Goal: Task Accomplishment & Management: Use online tool/utility

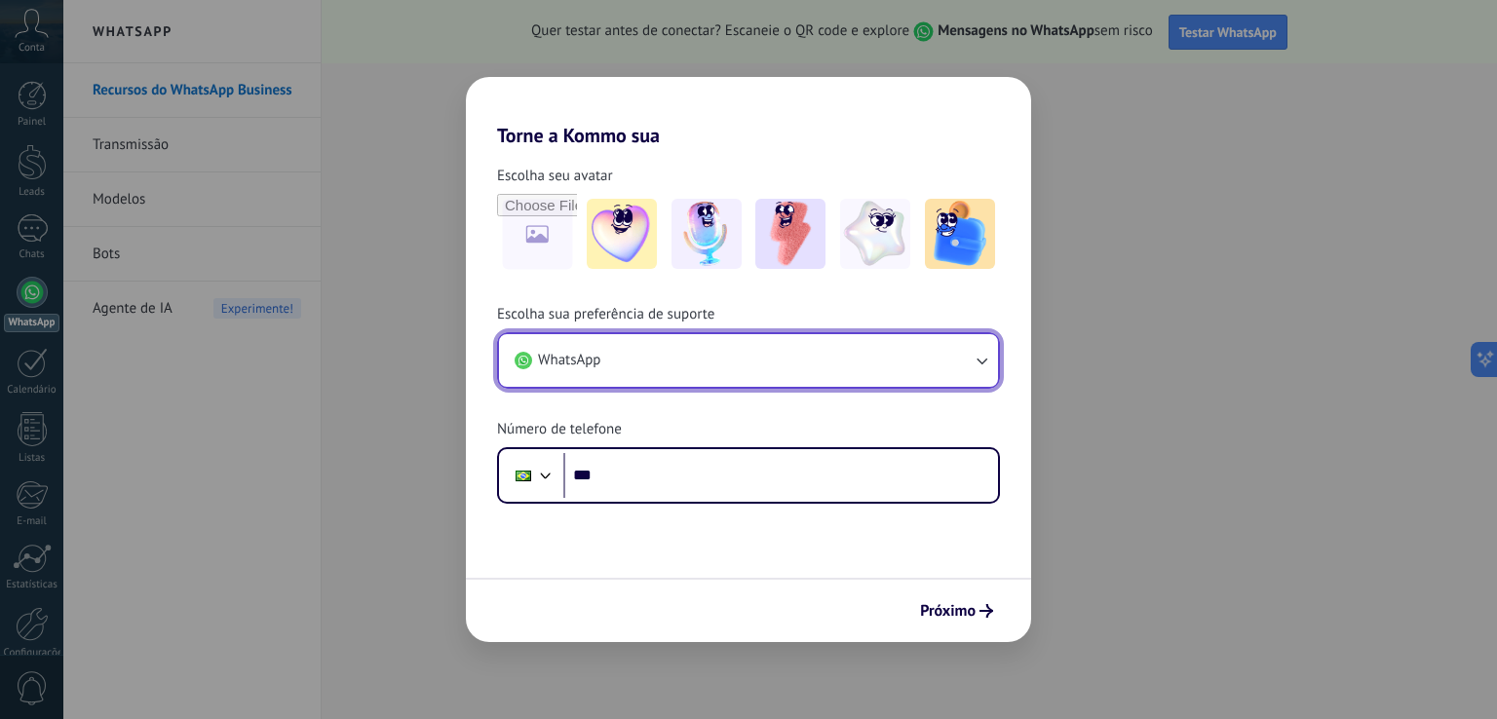
click at [982, 360] on icon "button" at bounding box center [980, 360] width 19 height 19
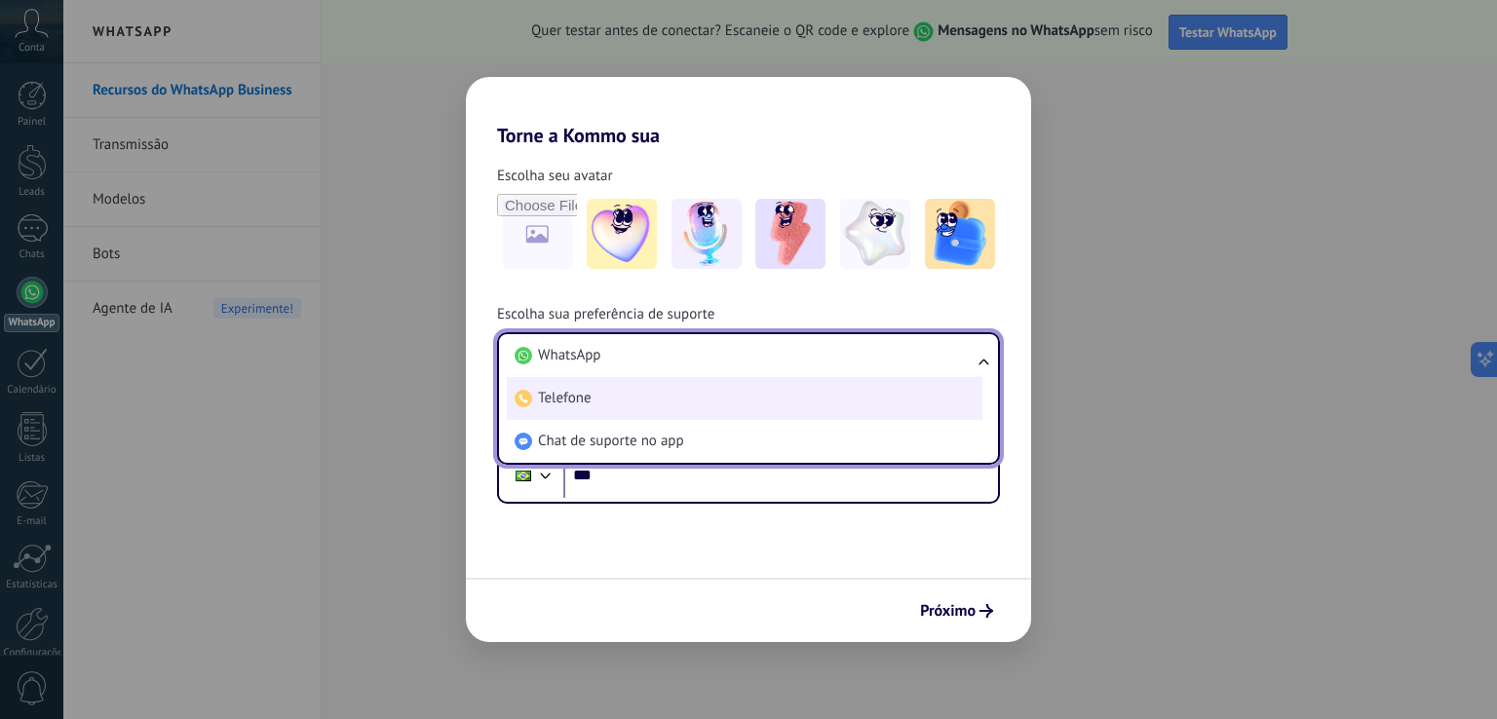
click at [573, 402] on span "Telefone" at bounding box center [565, 398] width 54 height 19
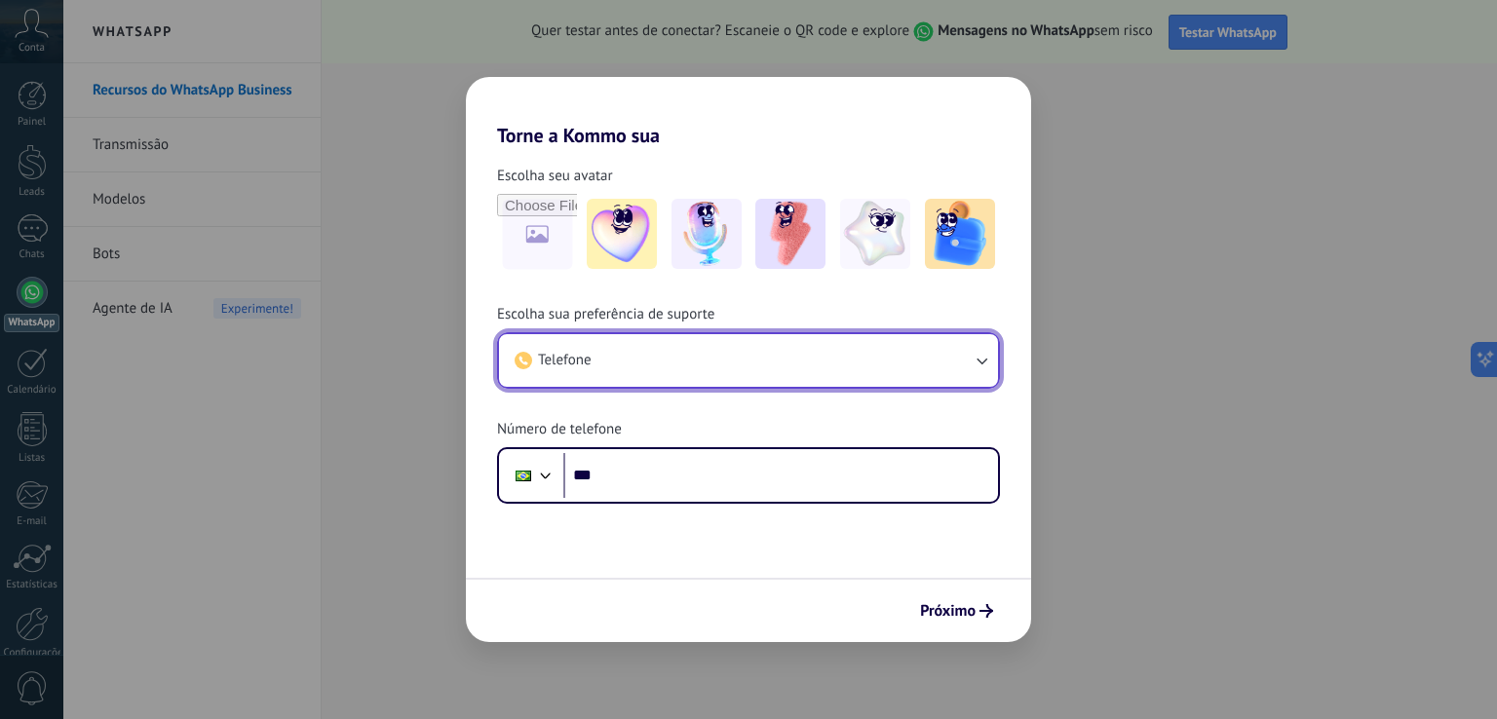
click at [982, 360] on icon "button" at bounding box center [980, 360] width 19 height 19
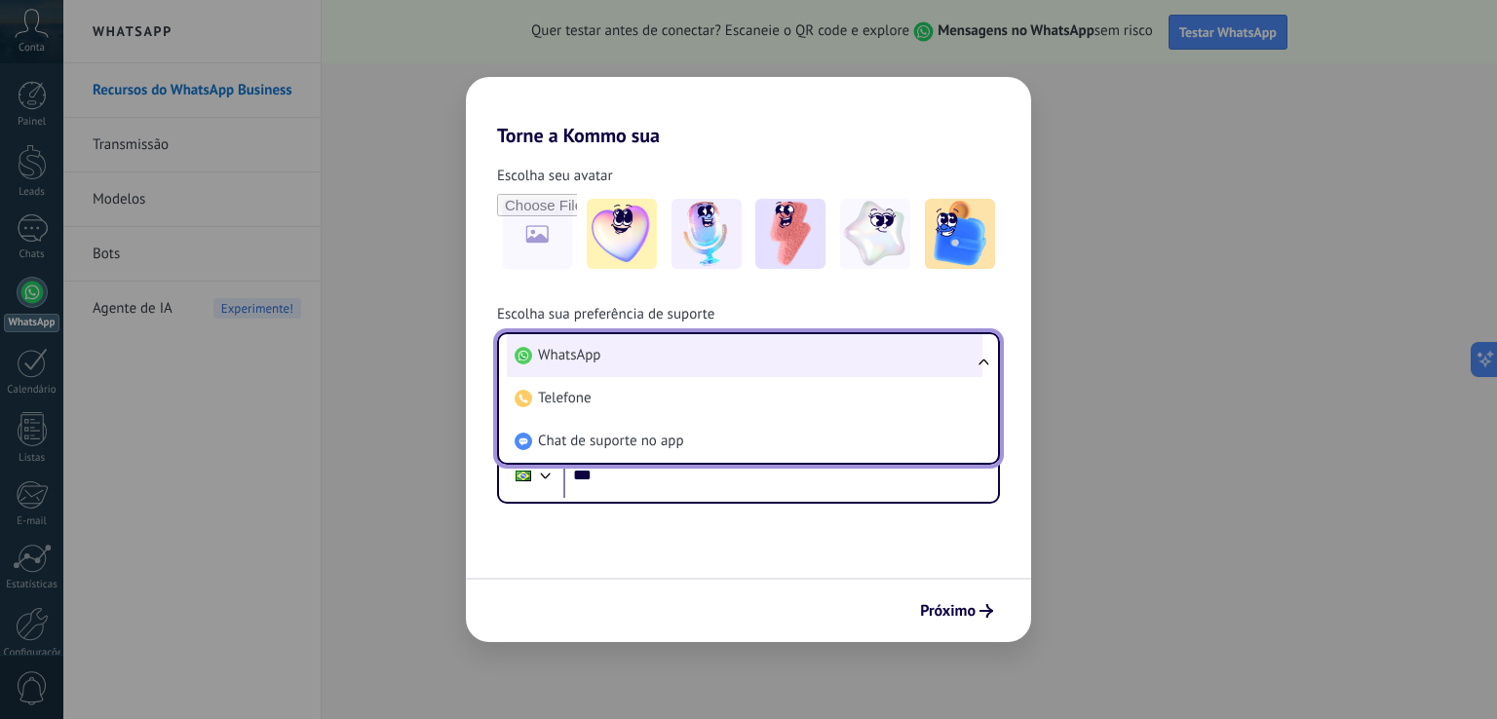
click at [601, 362] on li "WhatsApp" at bounding box center [744, 355] width 475 height 43
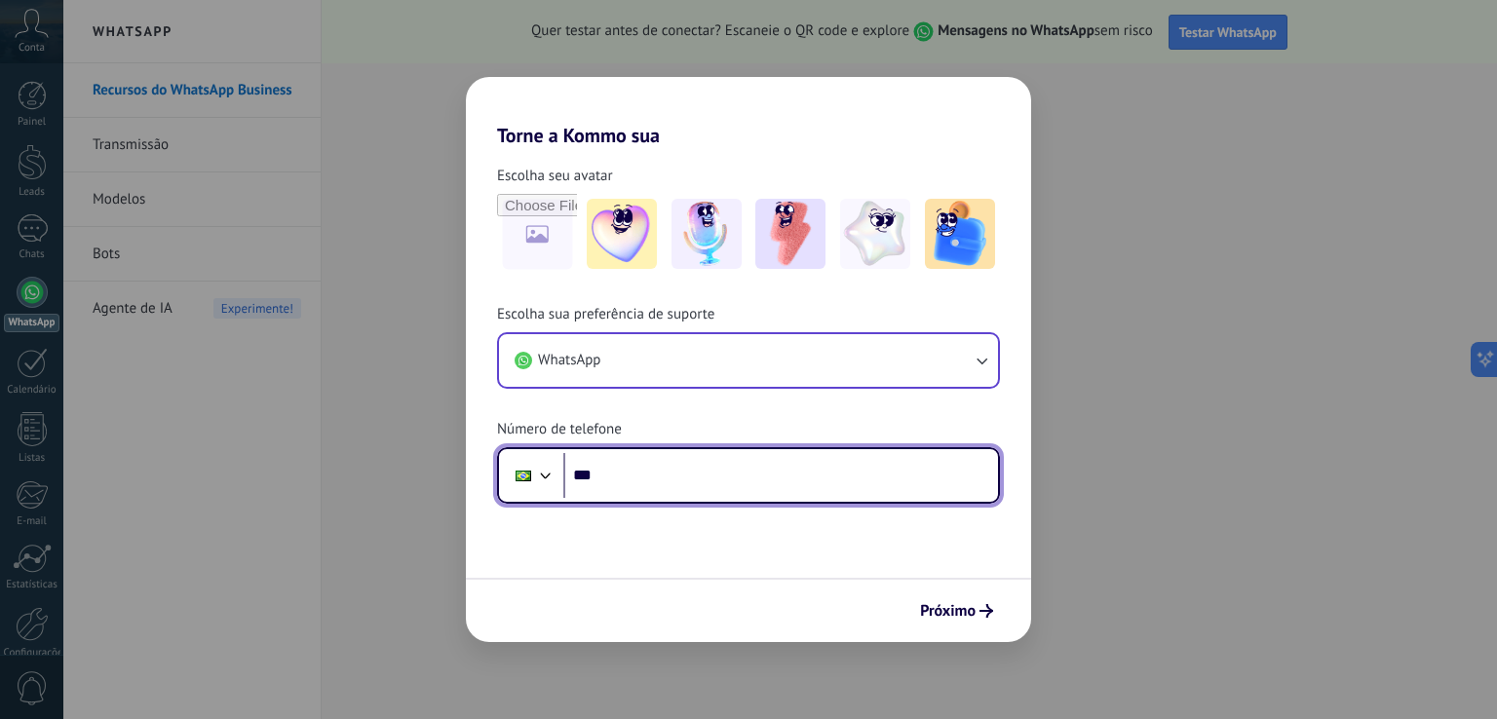
click at [619, 478] on input "***" at bounding box center [780, 475] width 435 height 45
type input "**********"
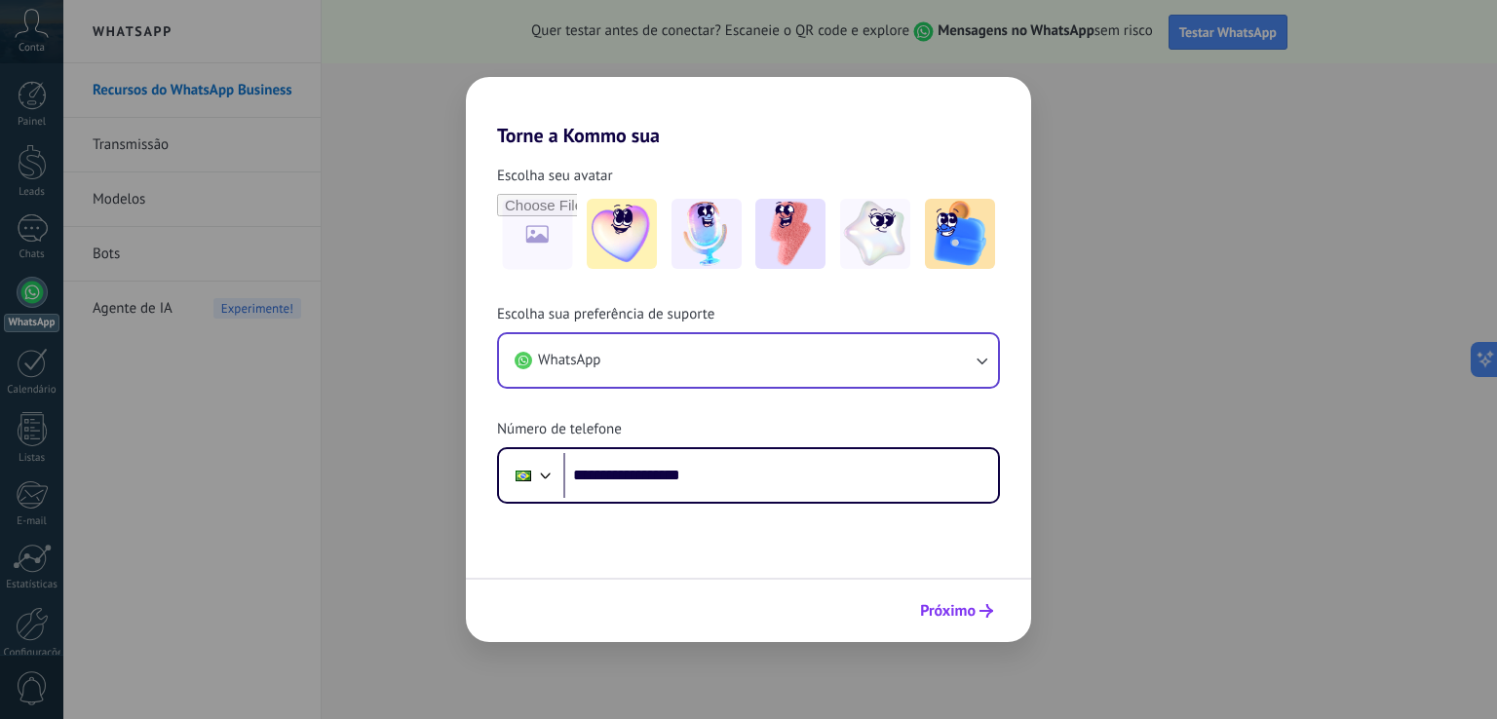
click at [954, 617] on span "Próximo" at bounding box center [948, 611] width 56 height 14
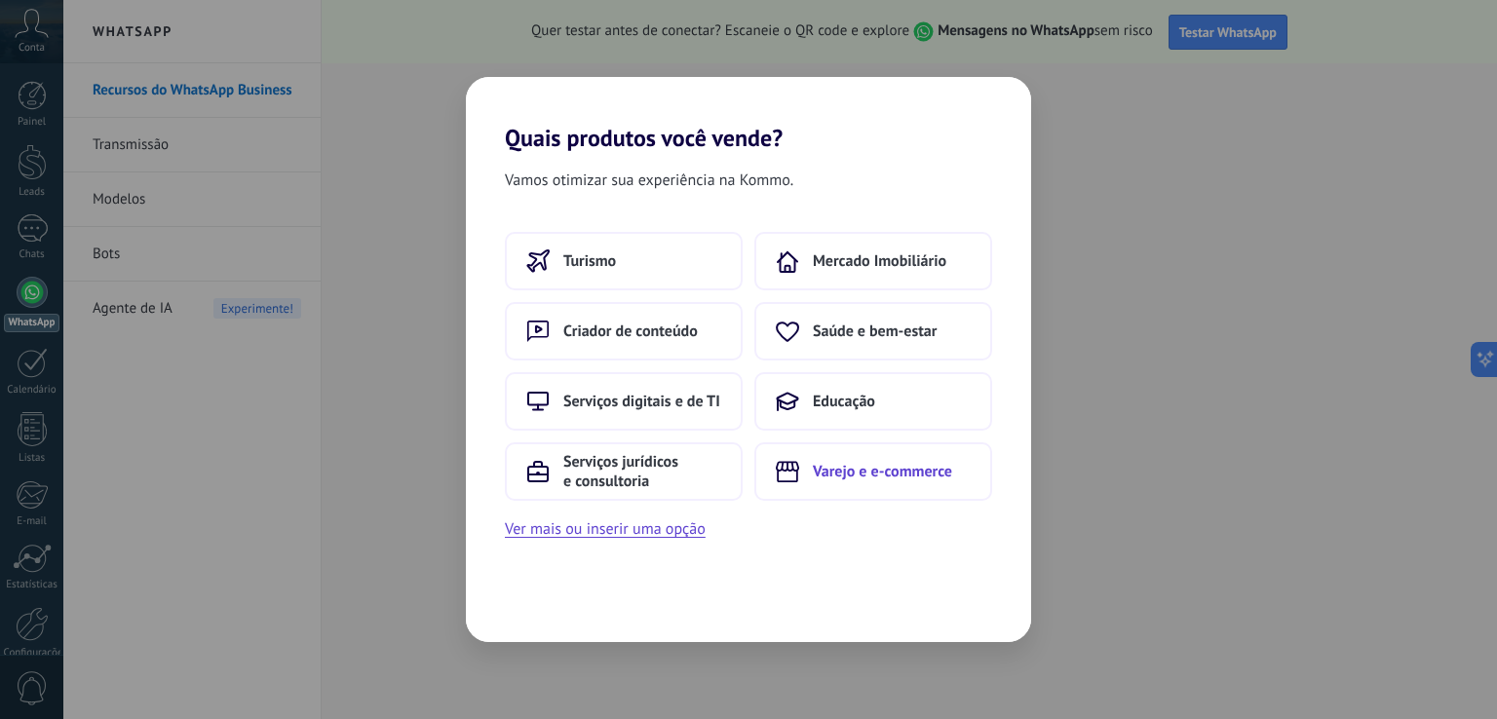
click at [894, 477] on span "Varejo e e-commerce" at bounding box center [882, 471] width 139 height 19
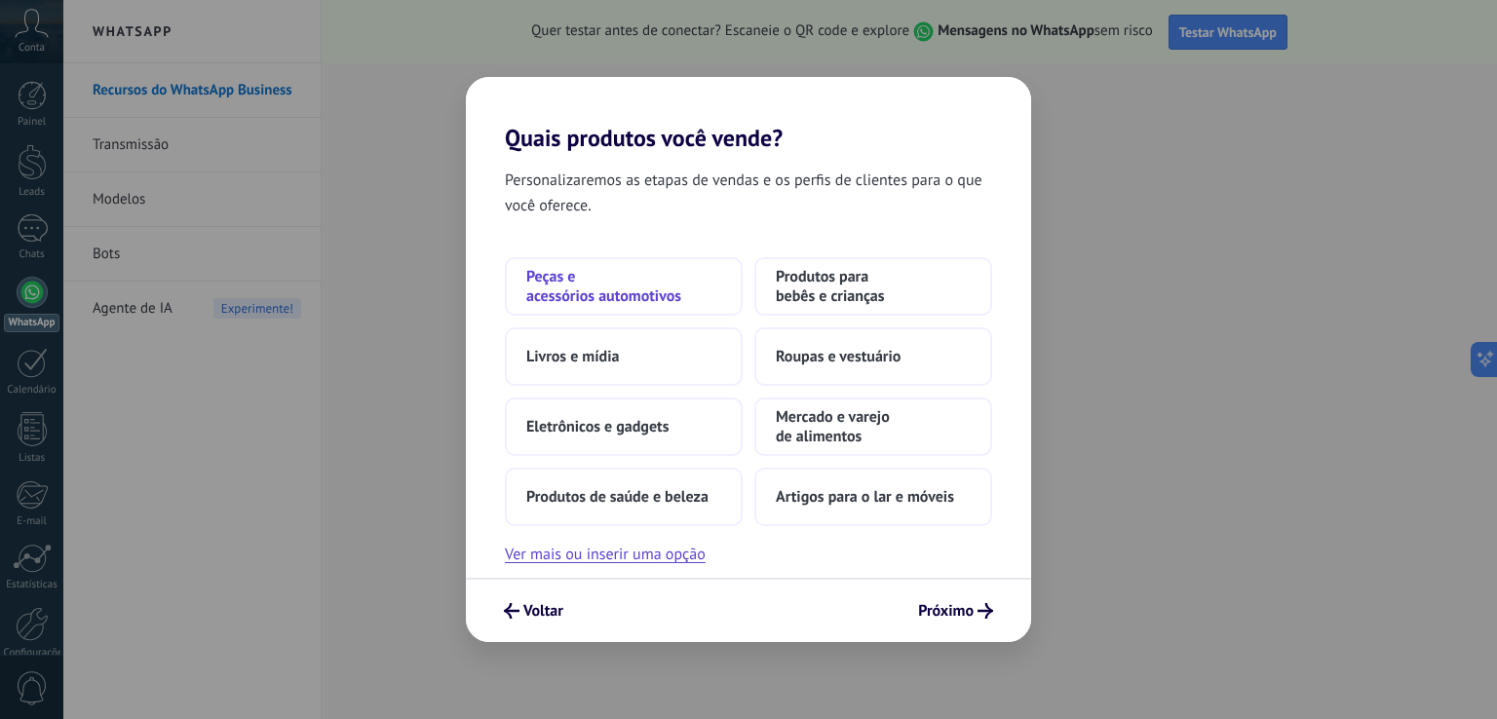
click at [590, 303] on span "Peças e acessórios automotivos" at bounding box center [623, 286] width 195 height 39
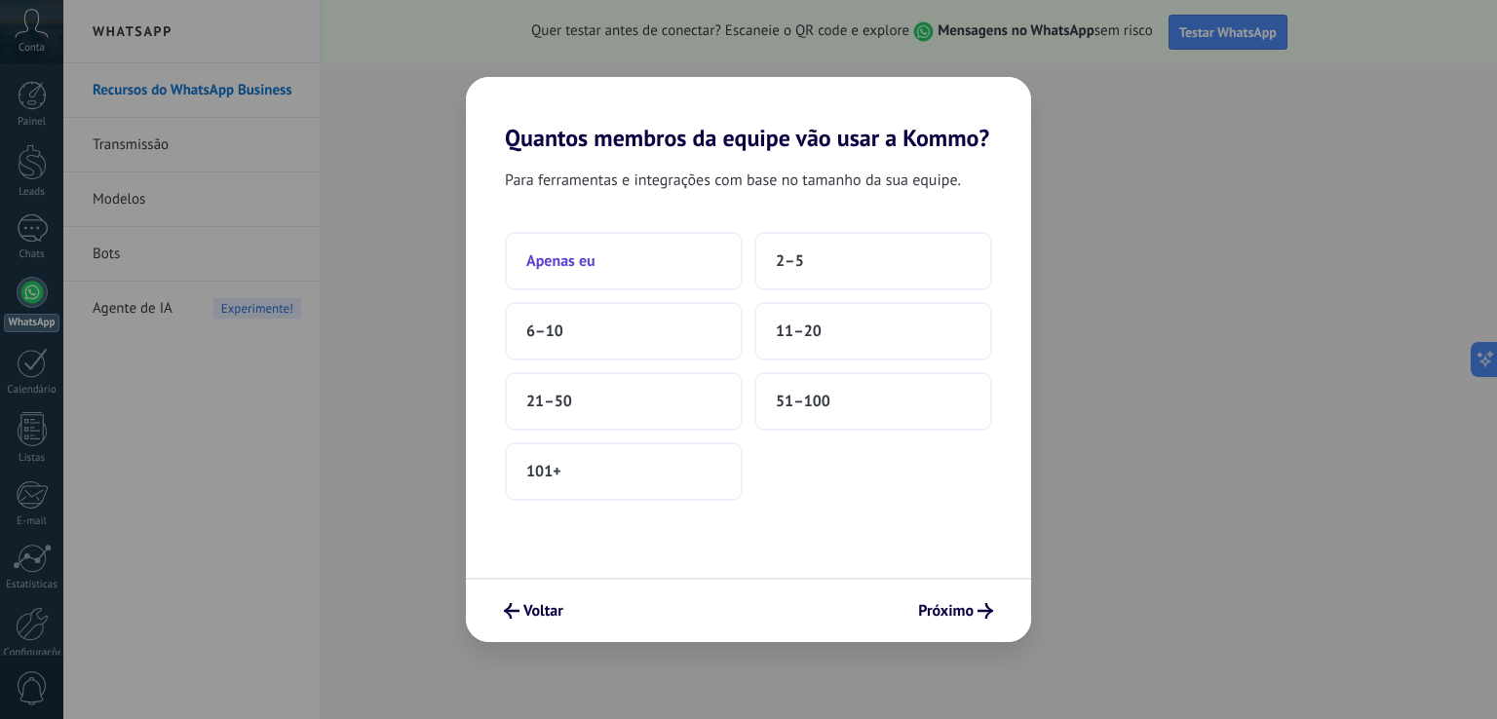
click at [556, 266] on span "Apenas eu" at bounding box center [560, 260] width 69 height 19
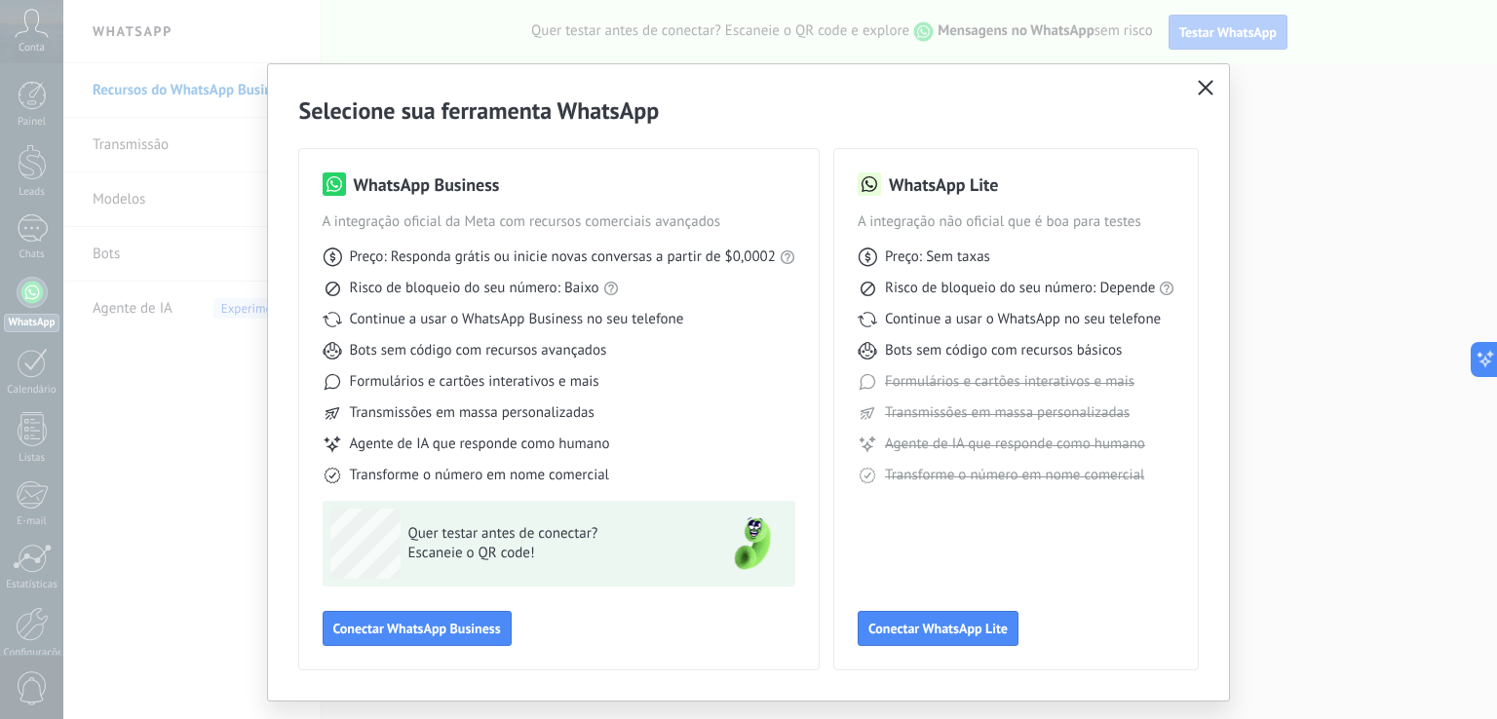
click at [1200, 85] on icon "button" at bounding box center [1205, 88] width 16 height 16
